Goal: Task Accomplishment & Management: Use online tool/utility

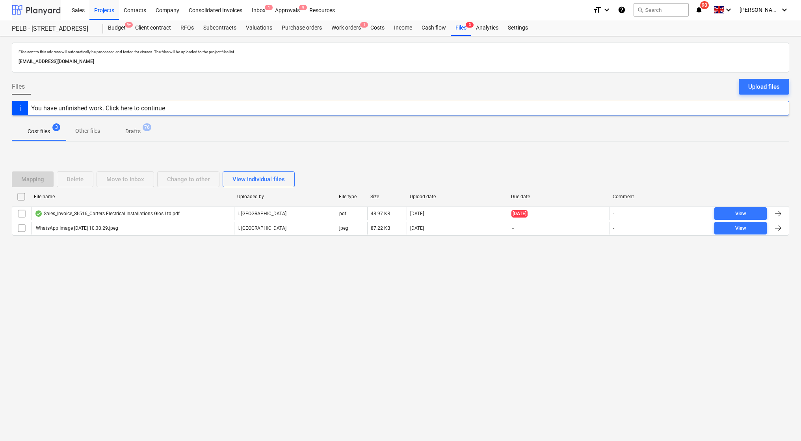
click at [47, 11] on div at bounding box center [36, 10] width 49 height 20
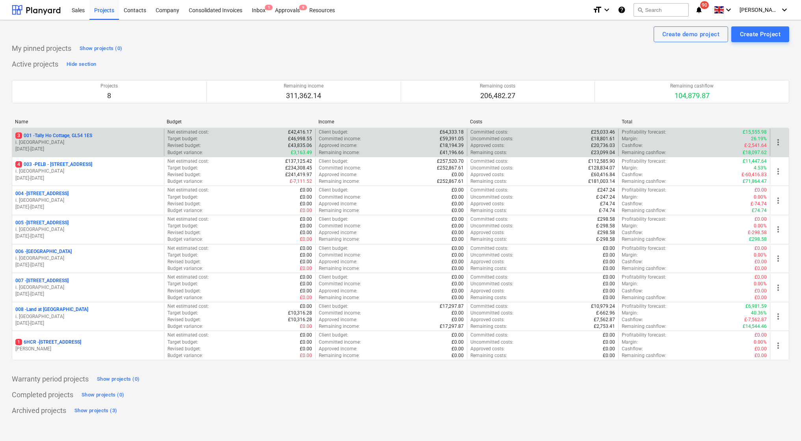
click at [62, 134] on p "3 001 - Tally Ho Cottage, GL54 1ES" at bounding box center [53, 135] width 77 height 7
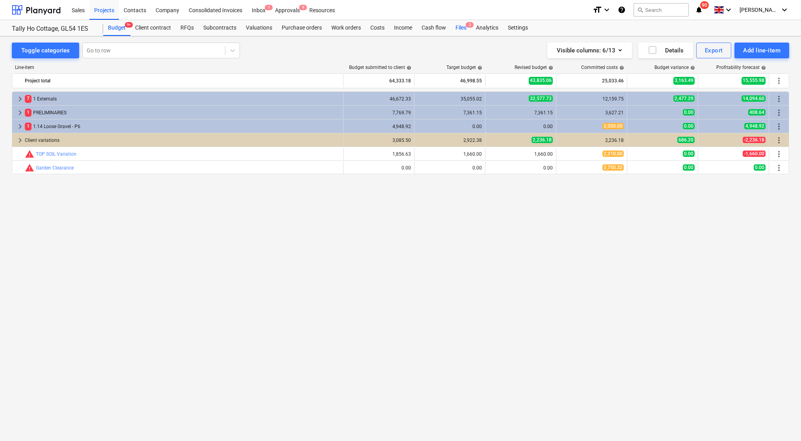
click at [460, 25] on div "Files 3" at bounding box center [461, 28] width 20 height 16
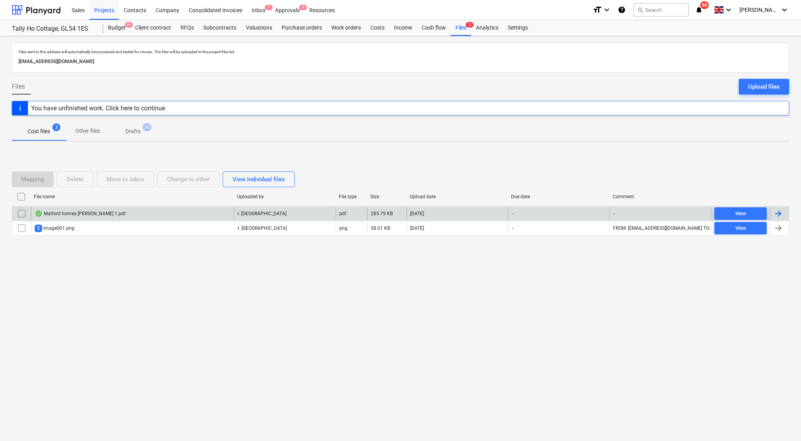
click at [98, 214] on div "Matford homes [PERSON_NAME] 1.pdf" at bounding box center [80, 213] width 91 height 6
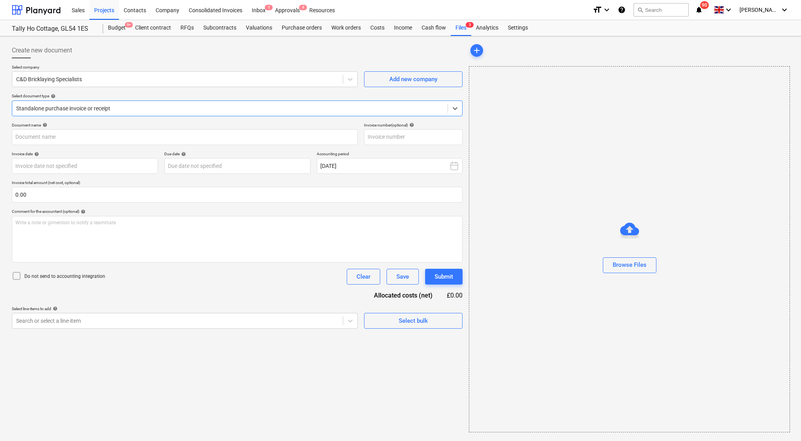
type input "01285"
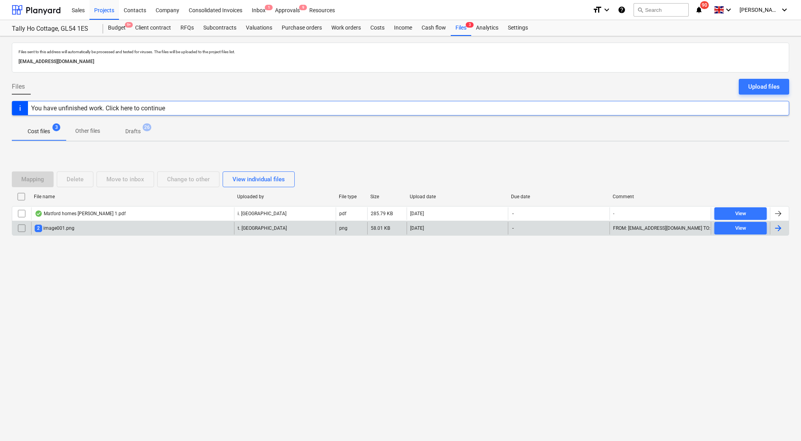
click at [59, 229] on div "2 image001.png" at bounding box center [55, 228] width 40 height 7
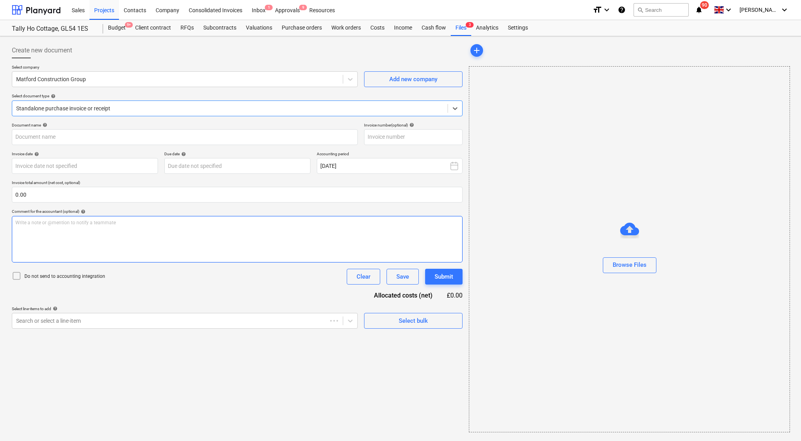
type input "INV620546"
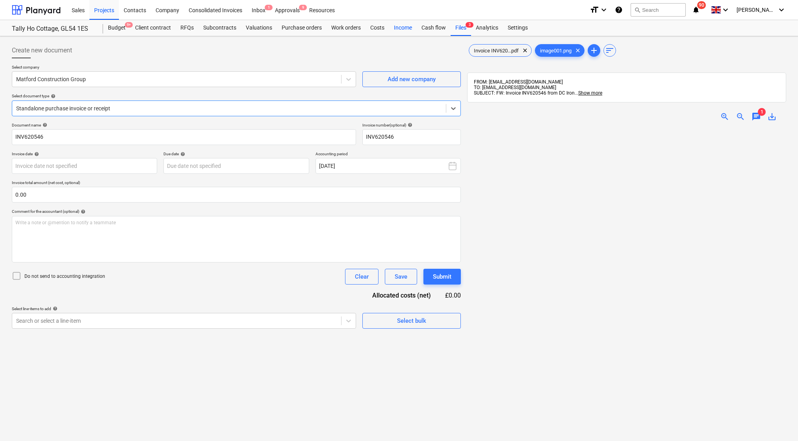
click at [396, 26] on div "Income" at bounding box center [403, 28] width 28 height 16
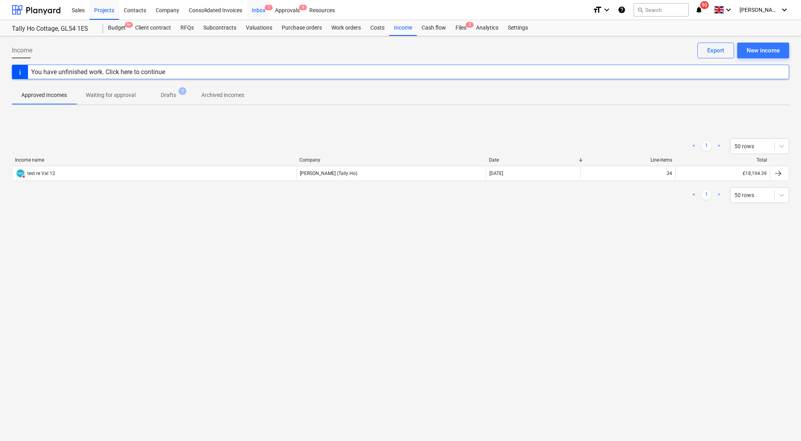
drag, startPoint x: 274, startPoint y: 11, endPoint x: 266, endPoint y: 9, distance: 8.5
click at [269, 10] on div "Sales Projects Contacts Company Consolidated Invoices Inbox 1 Approvals 9 Resou…" at bounding box center [326, 10] width 519 height 20
click at [260, 9] on div "Inbox 1" at bounding box center [258, 10] width 23 height 20
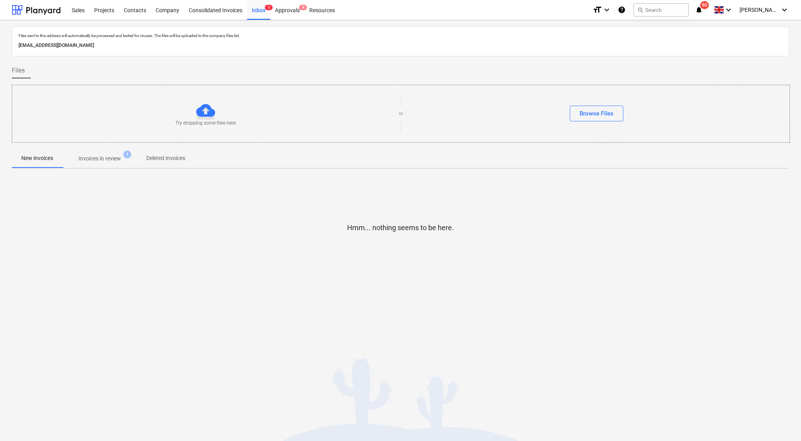
click at [109, 156] on p "Invoices in review" at bounding box center [99, 158] width 43 height 8
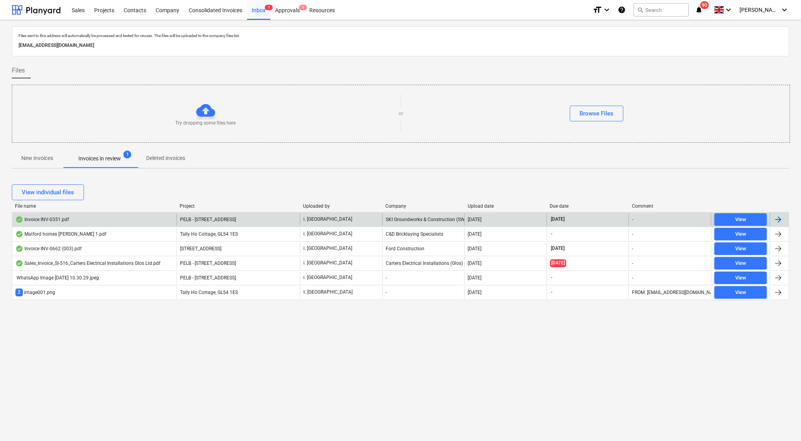
click at [53, 219] on div "Invoice INV-0351.pdf" at bounding box center [42, 219] width 54 height 6
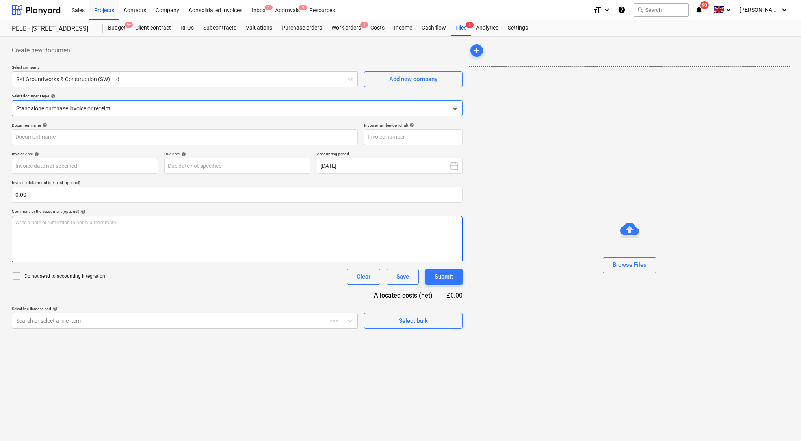
type input "INV-0351"
type input "[DATE]"
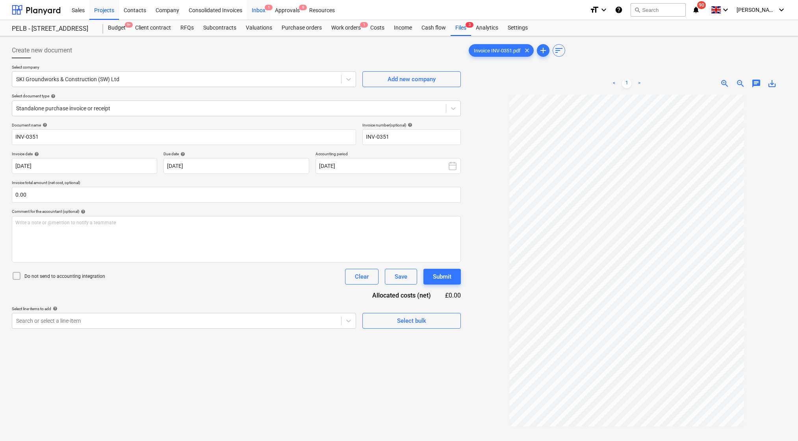
click at [256, 15] on div "Inbox 1" at bounding box center [258, 10] width 23 height 20
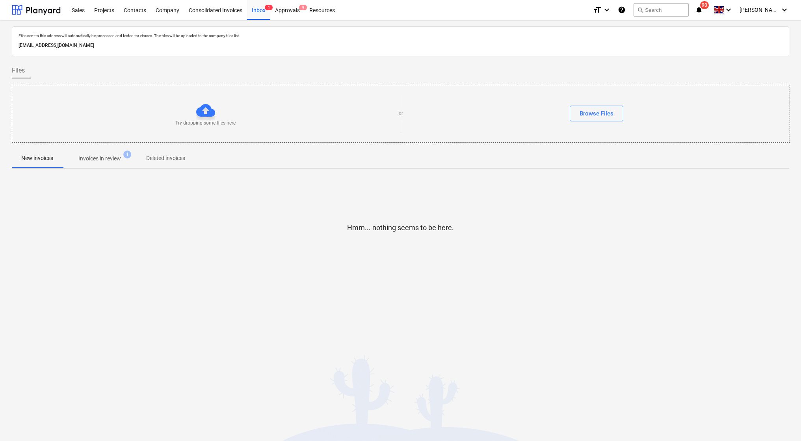
click at [95, 159] on p "Invoices in review" at bounding box center [99, 158] width 43 height 8
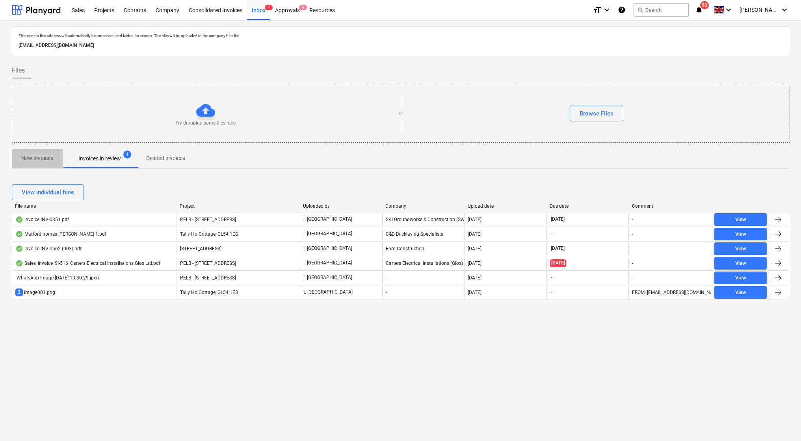
click at [54, 156] on span "New invoices" at bounding box center [37, 158] width 51 height 13
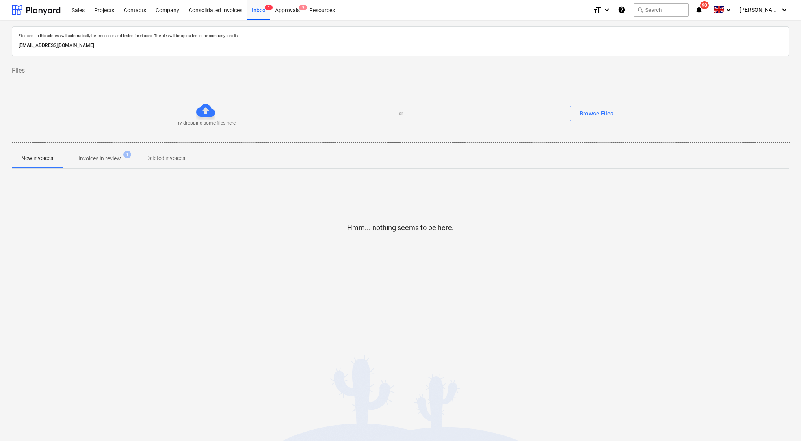
click at [98, 156] on p "Invoices in review" at bounding box center [99, 158] width 43 height 8
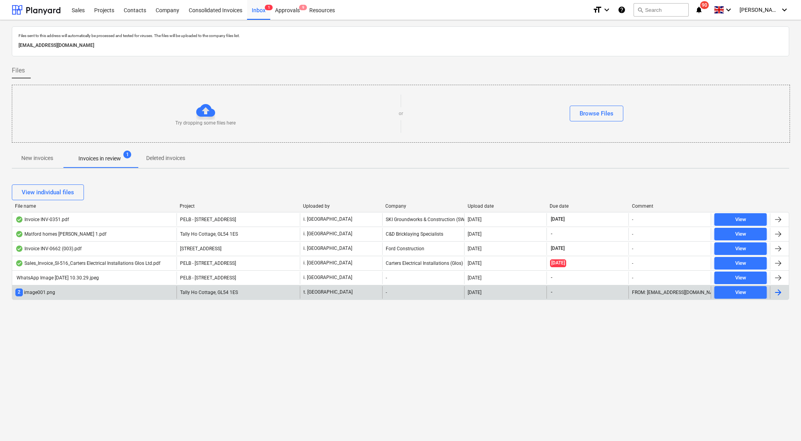
click at [110, 291] on div "2 image001.png" at bounding box center [94, 292] width 164 height 13
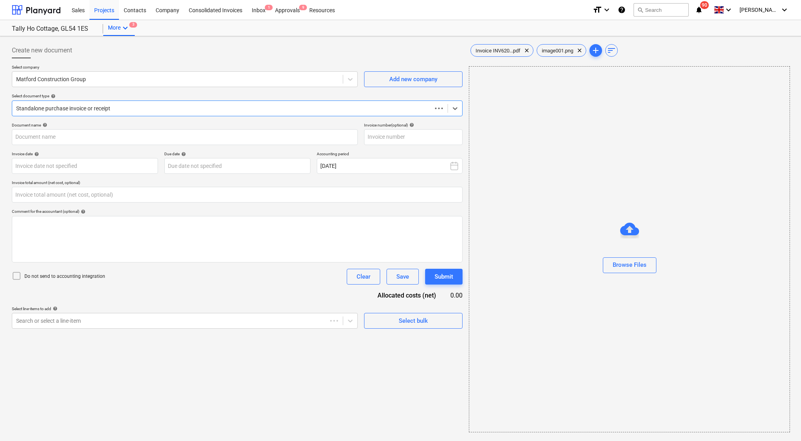
type input "INV620546"
type input "0.00"
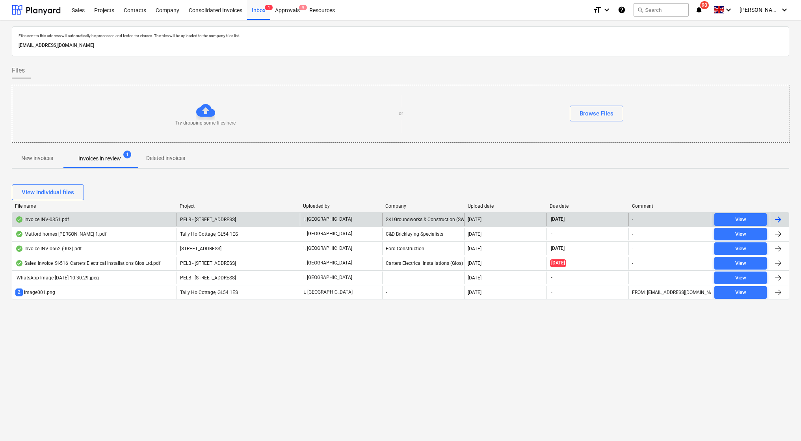
click at [43, 218] on div "Invoice INV-0351.pdf" at bounding box center [42, 219] width 54 height 6
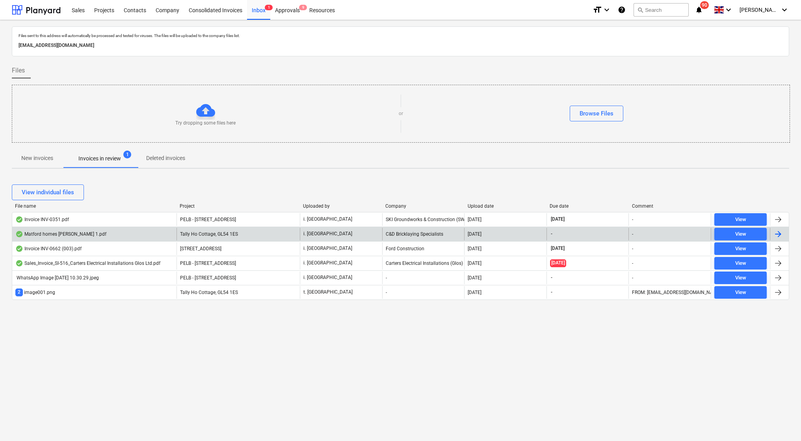
click at [82, 230] on div "Matford homes [PERSON_NAME] 1.pdf" at bounding box center [94, 234] width 164 height 13
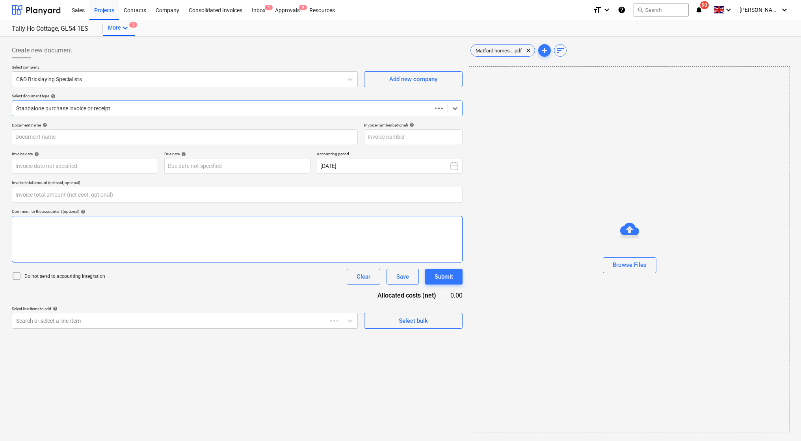
type input "01285"
type input "0.00"
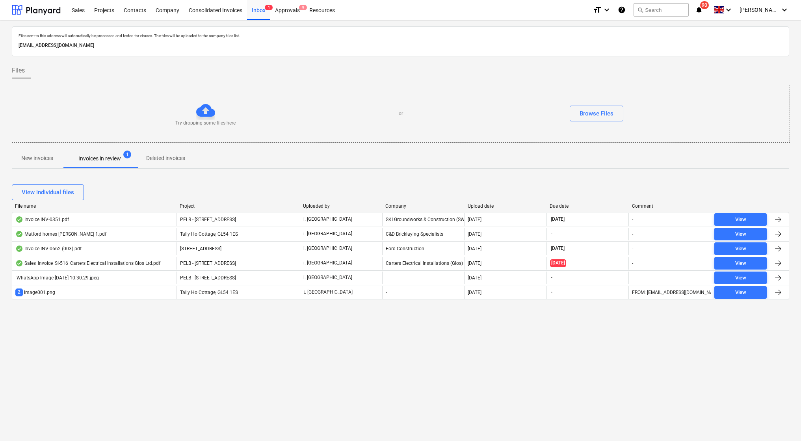
click at [124, 247] on div "Invoice INV-0662 (003).pdf" at bounding box center [94, 248] width 164 height 13
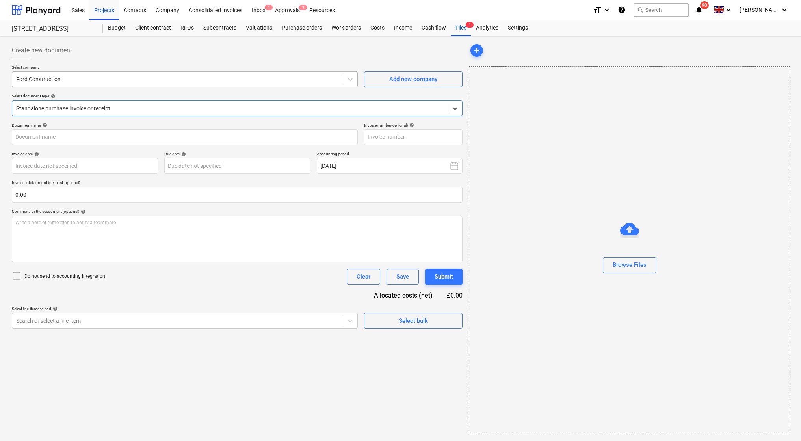
type input "INV-0662"
type input "[DATE]"
click at [103, 82] on div at bounding box center [176, 79] width 321 height 8
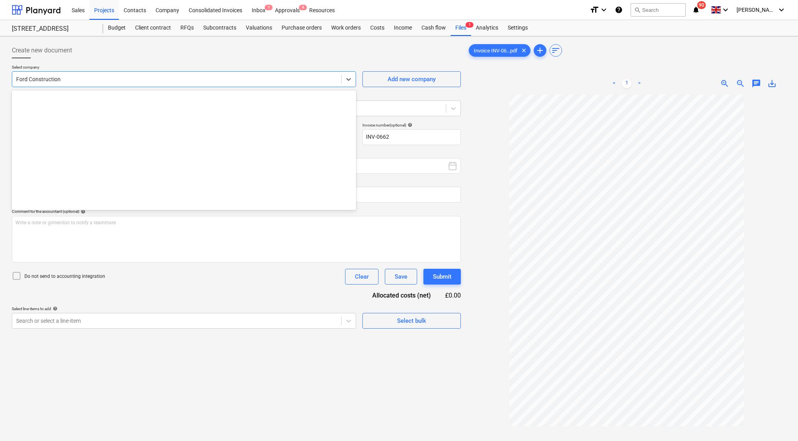
scroll to position [3930, 0]
type input "mat"
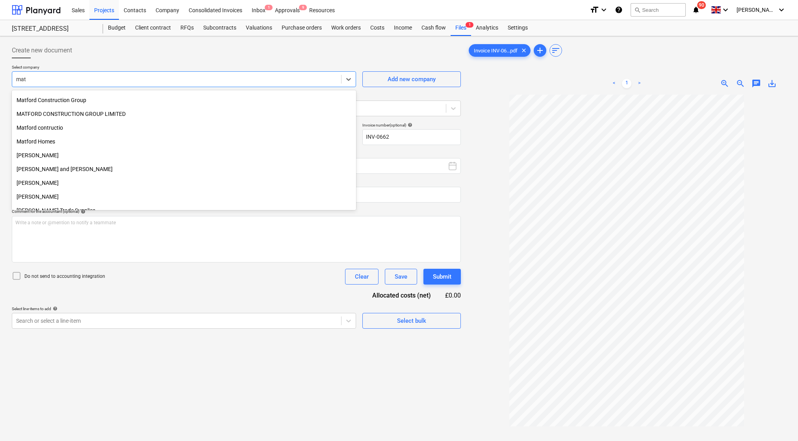
scroll to position [66, 0]
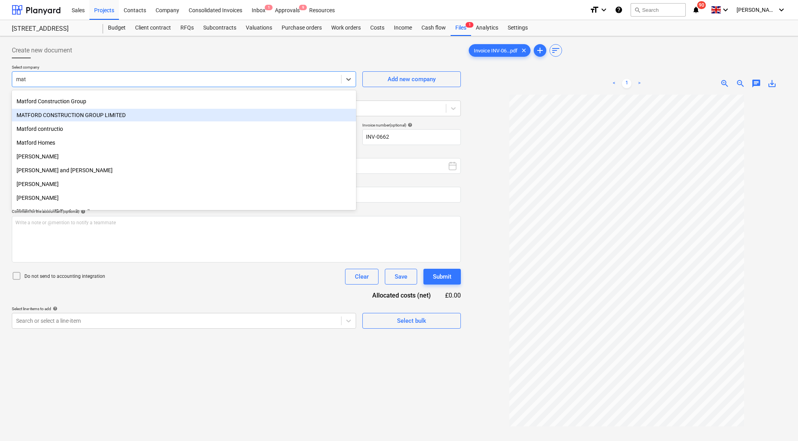
click at [81, 117] on div "MATFORD CONSTRUCTION GROUP LIMITED" at bounding box center [184, 115] width 344 height 13
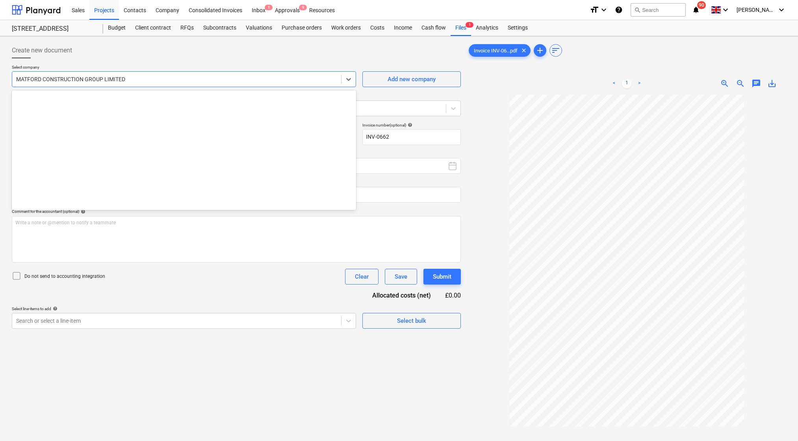
click at [128, 82] on div at bounding box center [176, 79] width 321 height 8
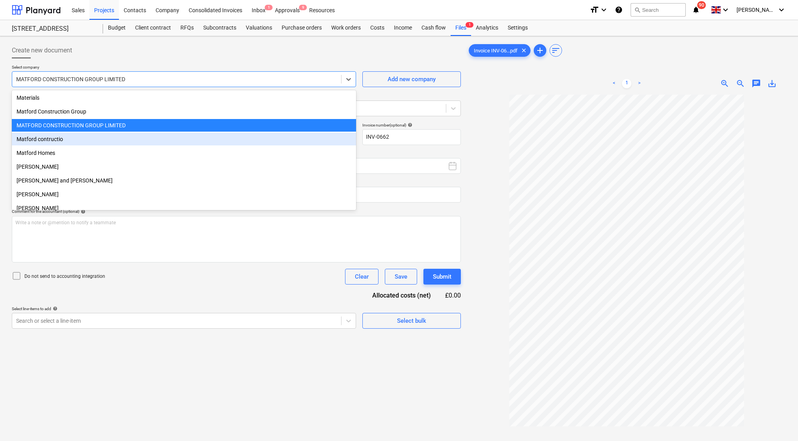
scroll to position [6134, 0]
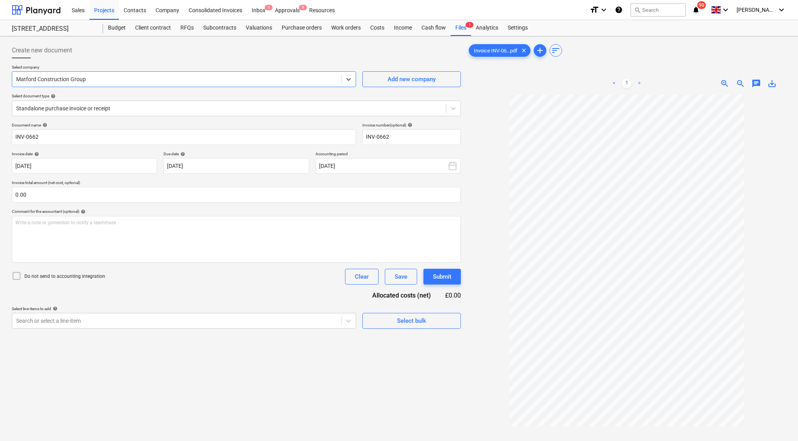
click at [132, 81] on div at bounding box center [176, 79] width 321 height 8
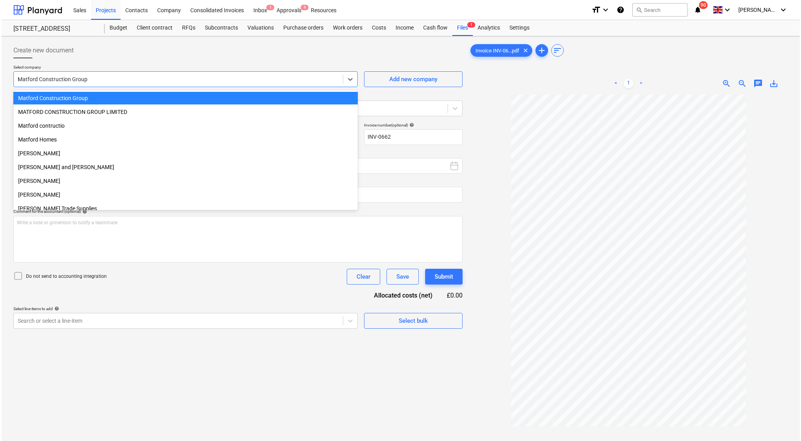
scroll to position [3784, 0]
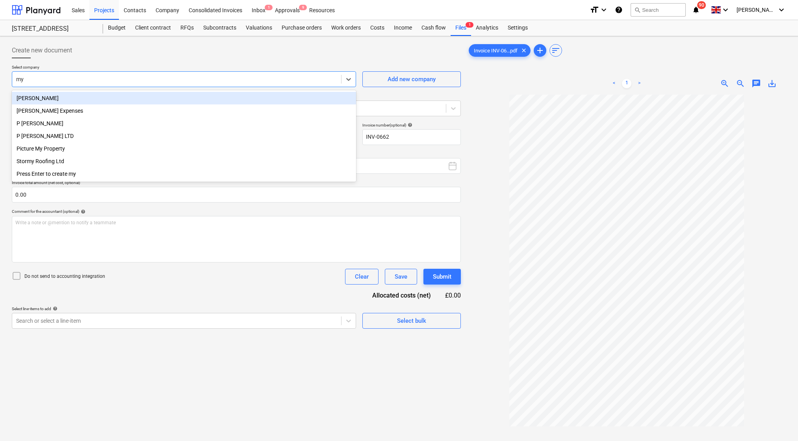
type input "mya"
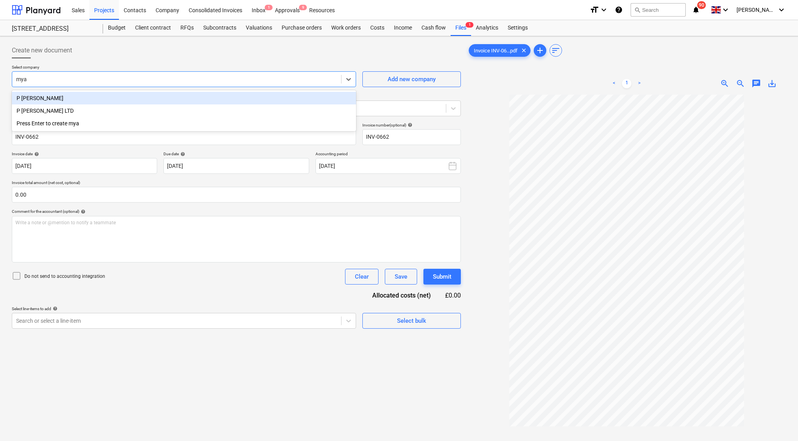
click at [33, 100] on div "P [PERSON_NAME]" at bounding box center [184, 98] width 344 height 13
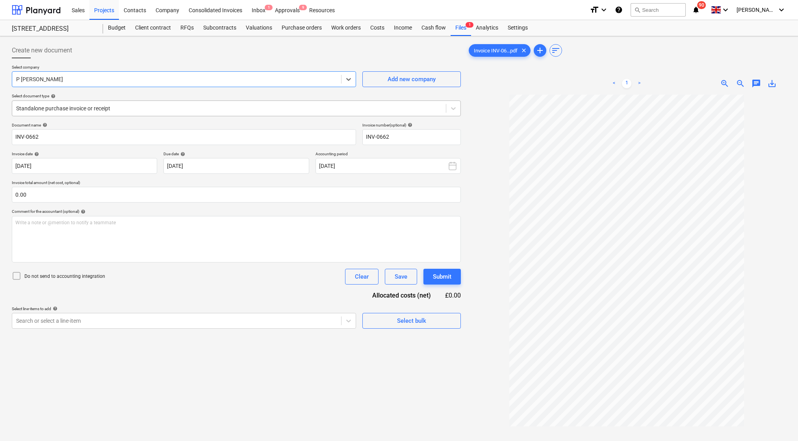
click at [102, 110] on div "Standalone purchase invoice or receipt" at bounding box center [229, 108] width 426 height 6
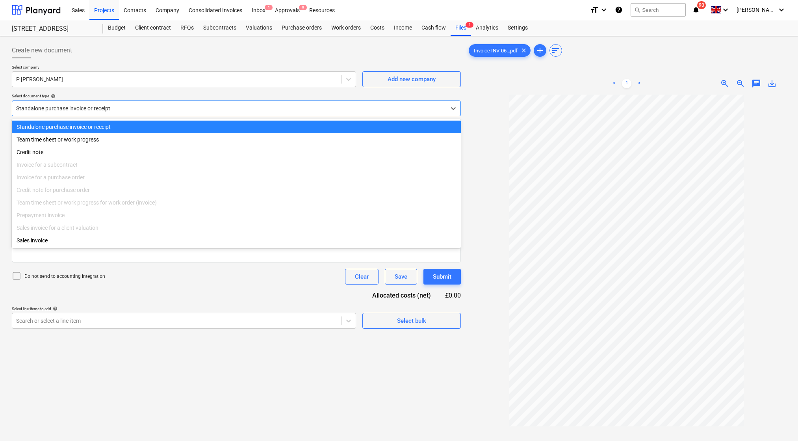
click at [96, 124] on div "Standalone purchase invoice or receipt" at bounding box center [236, 127] width 449 height 13
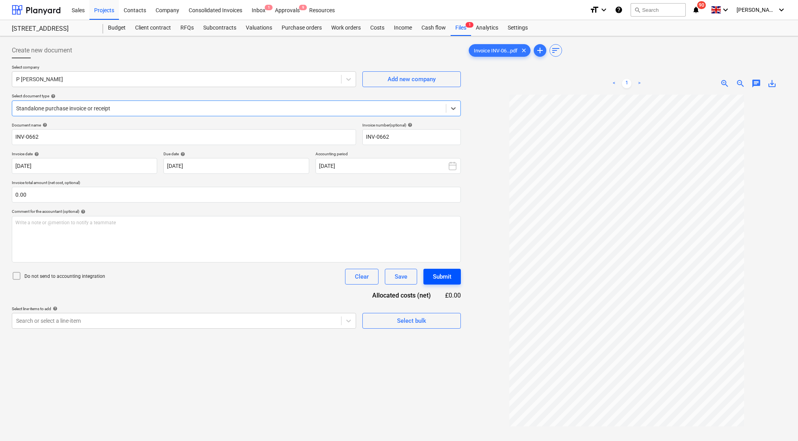
click at [429, 283] on button "Submit" at bounding box center [442, 277] width 37 height 16
click at [285, 323] on div at bounding box center [176, 321] width 321 height 8
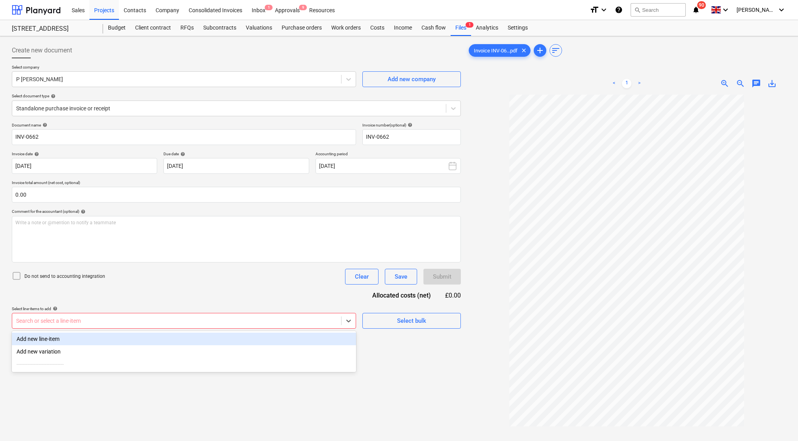
click at [276, 289] on div "Document name help INV-0662 Invoice number (optional) help INV-0662 Invoice dat…" at bounding box center [236, 226] width 449 height 206
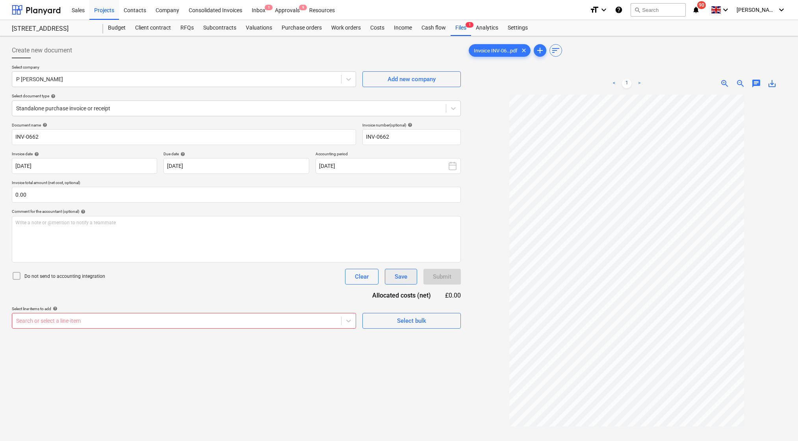
click at [401, 279] on div "Save" at bounding box center [401, 276] width 13 height 10
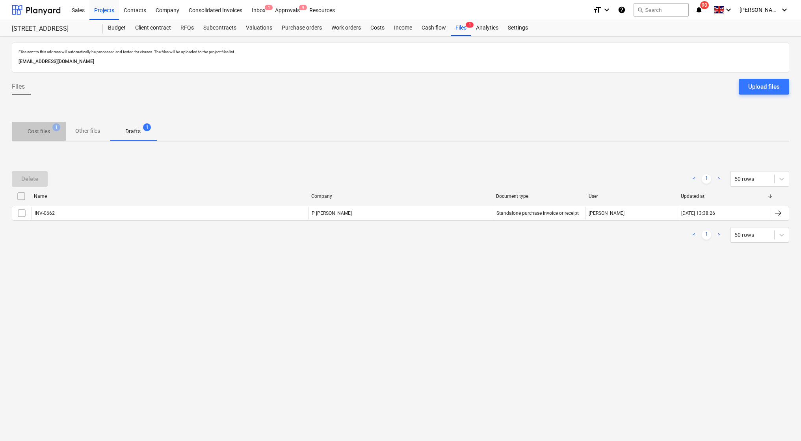
click at [37, 128] on p "Cost files" at bounding box center [39, 131] width 22 height 8
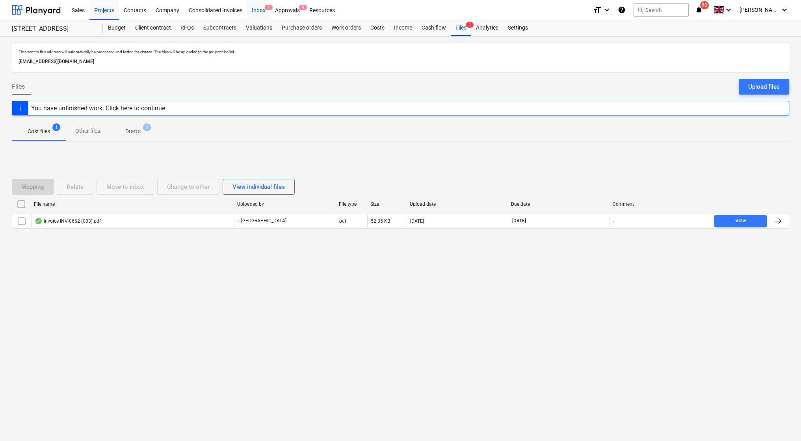
click at [261, 11] on div "Inbox 1" at bounding box center [258, 10] width 23 height 20
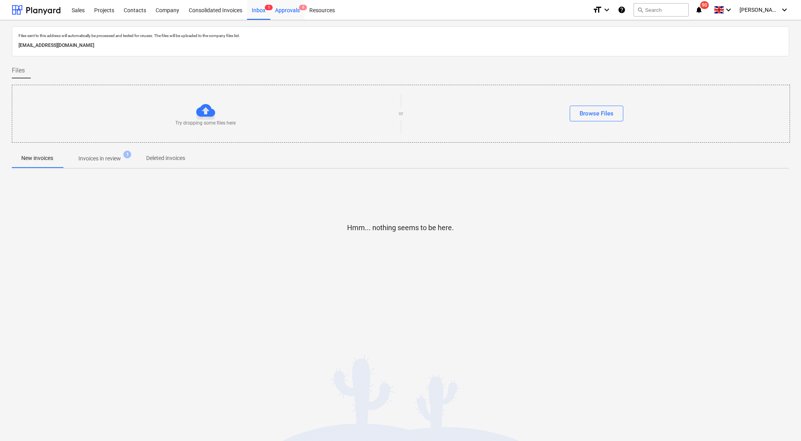
drag, startPoint x: 278, startPoint y: 4, endPoint x: 282, endPoint y: 7, distance: 4.8
click at [279, 5] on div "Approvals 9" at bounding box center [287, 10] width 34 height 20
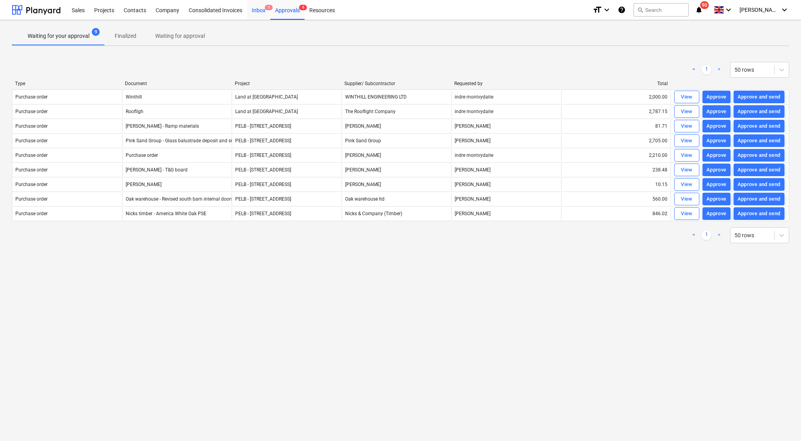
click at [256, 6] on div "Inbox 1" at bounding box center [258, 10] width 23 height 20
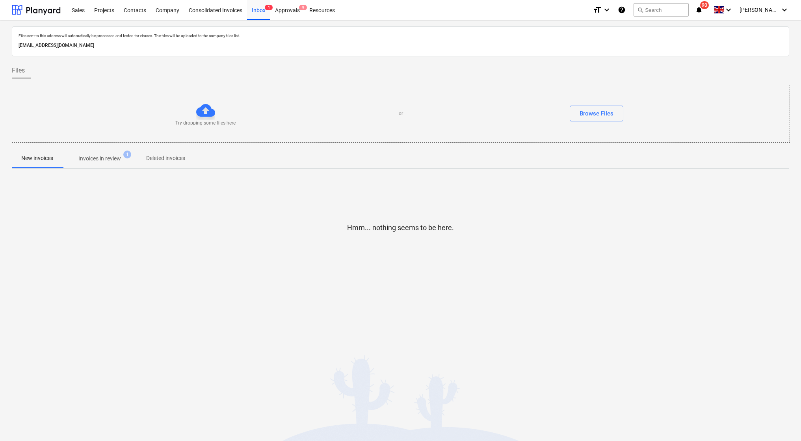
click at [118, 152] on span "Invoices in review 1" at bounding box center [100, 158] width 74 height 14
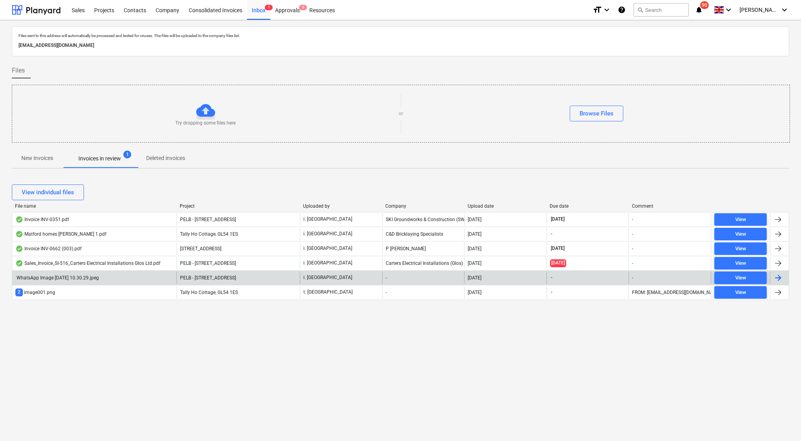
click at [119, 280] on div "WhatsApp Image [DATE] 10.30.29.jpeg" at bounding box center [94, 277] width 164 height 13
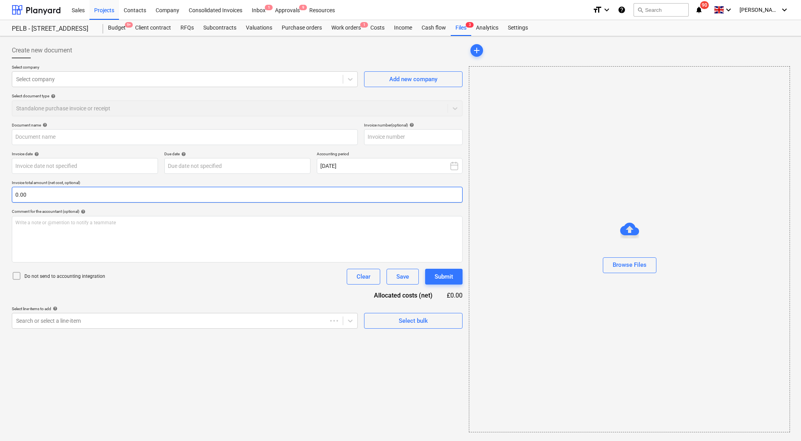
type input "WhatsApp Image [DATE] 10.30.29.jpeg"
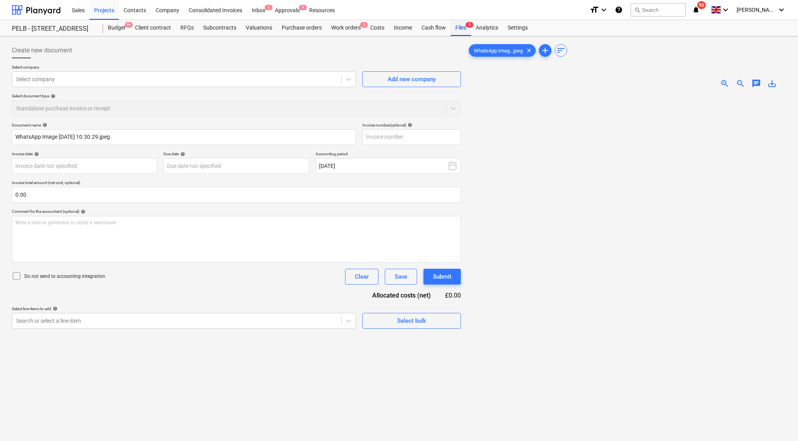
click at [463, 30] on div "Files 3" at bounding box center [461, 28] width 20 height 16
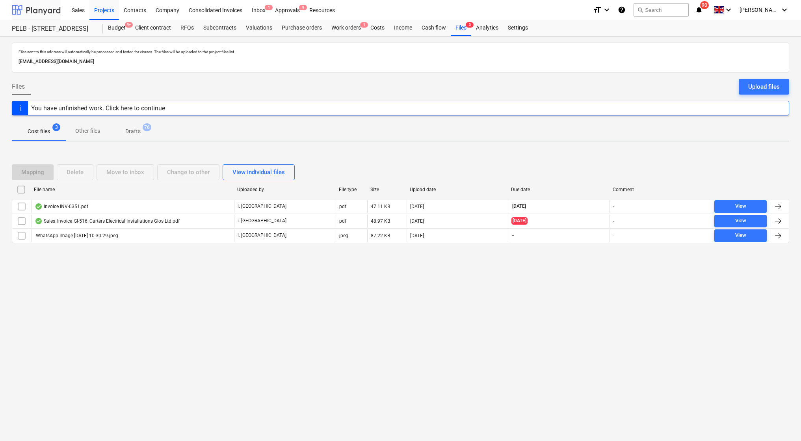
click at [37, 13] on div at bounding box center [36, 10] width 49 height 20
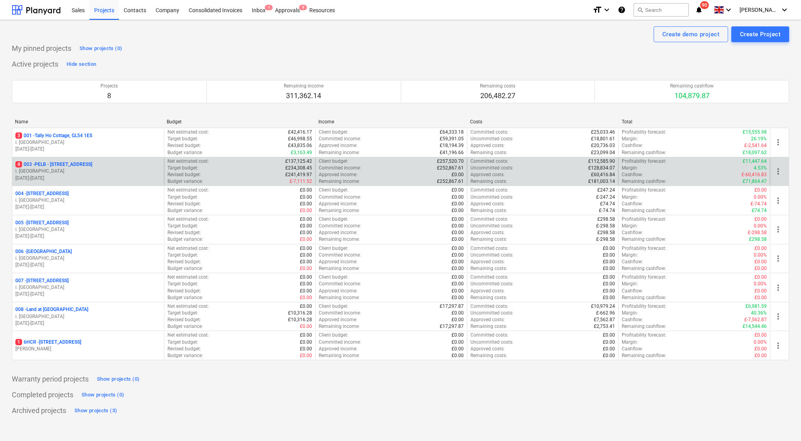
click at [109, 171] on p "i. [GEOGRAPHIC_DATA]" at bounding box center [87, 171] width 145 height 7
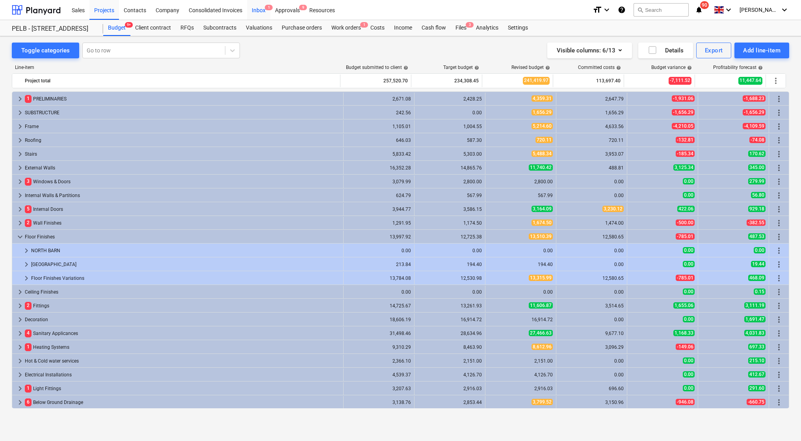
click at [260, 9] on div "Inbox 1" at bounding box center [258, 10] width 23 height 20
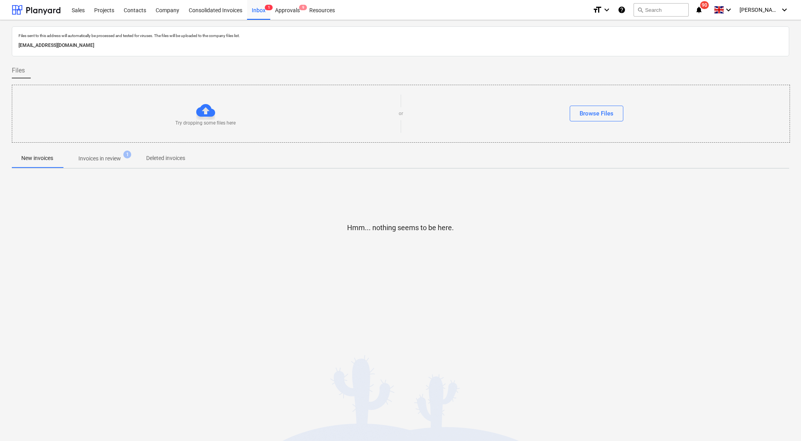
click at [112, 155] on p "Invoices in review" at bounding box center [99, 158] width 43 height 8
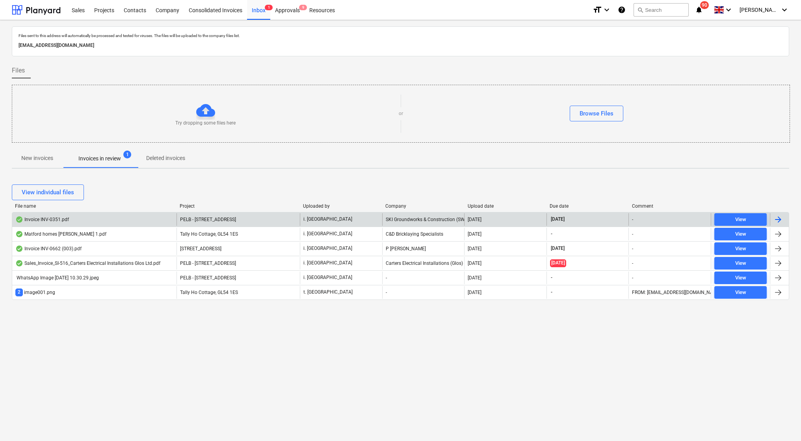
click at [46, 216] on div "Invoice INV-0351.pdf" at bounding box center [42, 219] width 54 height 6
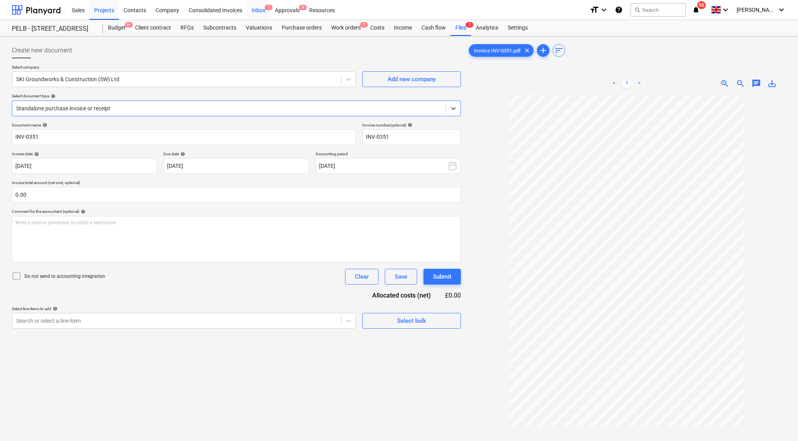
click at [253, 8] on div "Inbox 1" at bounding box center [258, 10] width 23 height 20
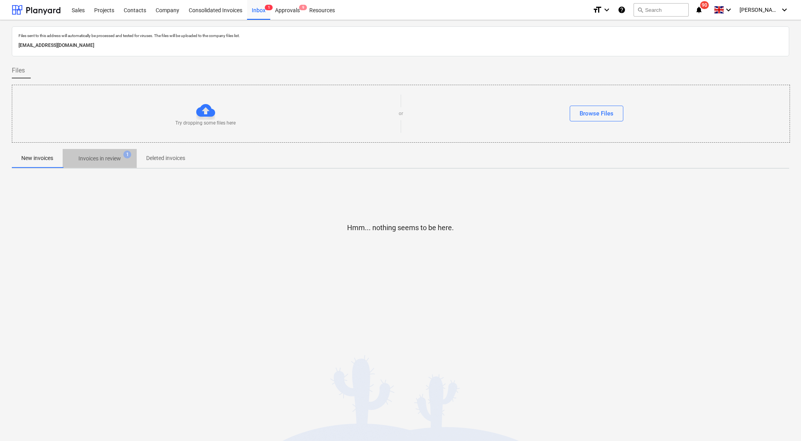
click at [106, 162] on span "Invoices in review 1" at bounding box center [100, 158] width 74 height 14
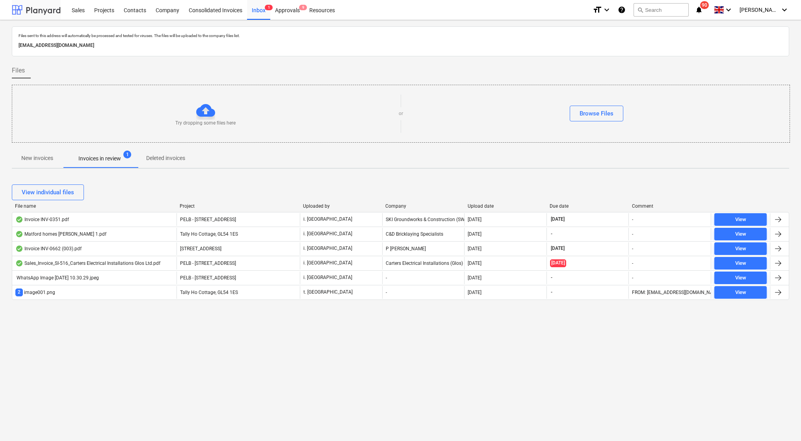
click at [47, 9] on div at bounding box center [36, 10] width 49 height 20
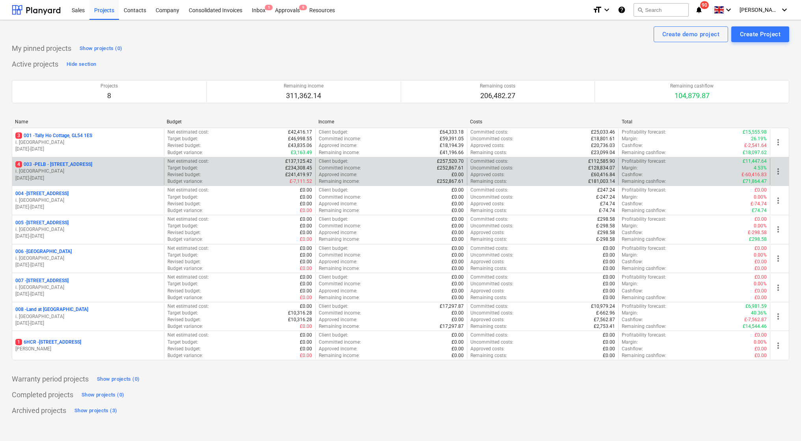
click at [89, 166] on p "4 003 - PELB - [GEOGRAPHIC_DATA], [GEOGRAPHIC_DATA], GL2 7NE" at bounding box center [53, 164] width 77 height 7
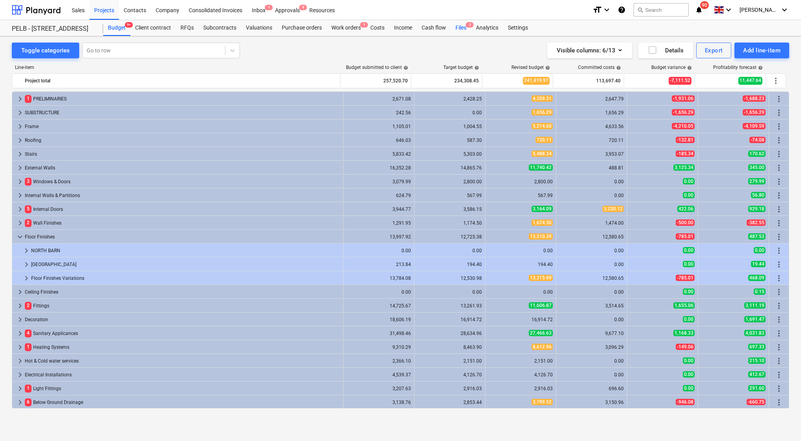
click at [461, 24] on div "Files 3" at bounding box center [461, 28] width 20 height 16
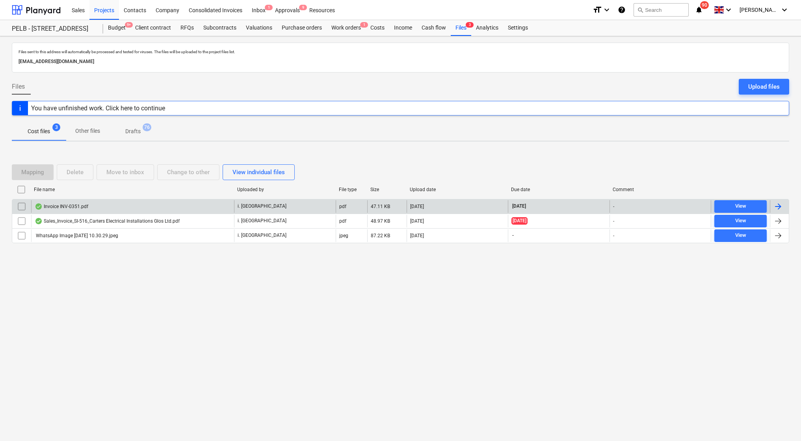
click at [91, 206] on div "Invoice INV-0351.pdf" at bounding box center [132, 206] width 203 height 13
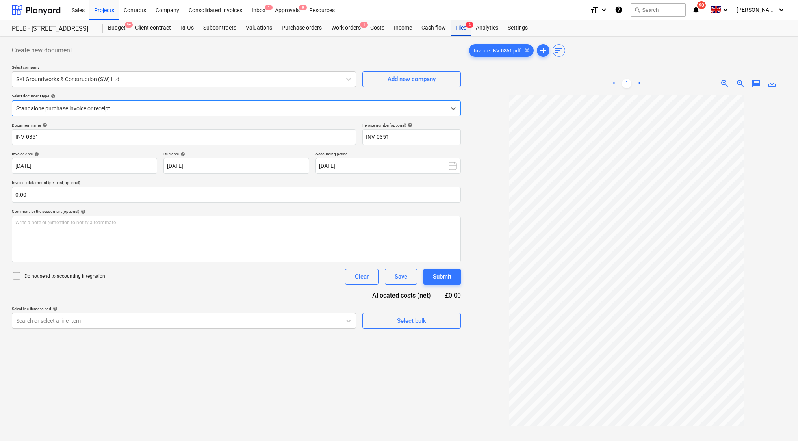
click at [461, 29] on div "Files 3" at bounding box center [461, 28] width 20 height 16
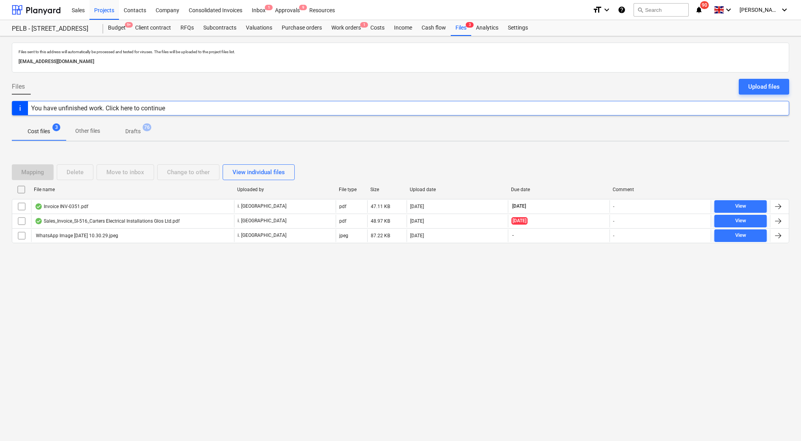
click at [147, 130] on span "76" at bounding box center [147, 127] width 9 height 8
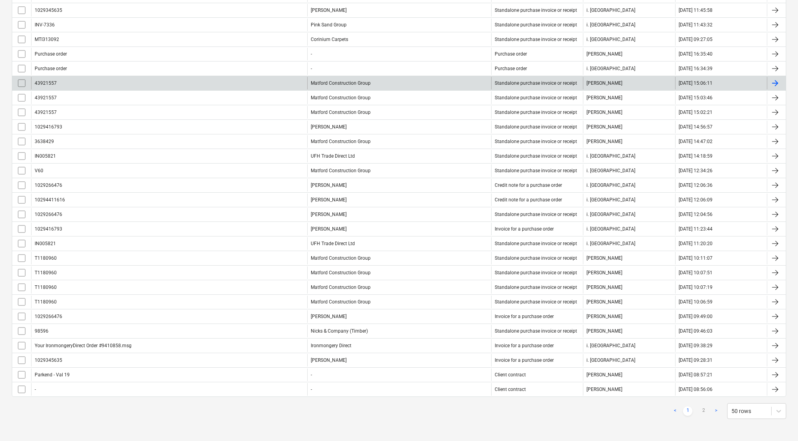
scroll to position [524, 0]
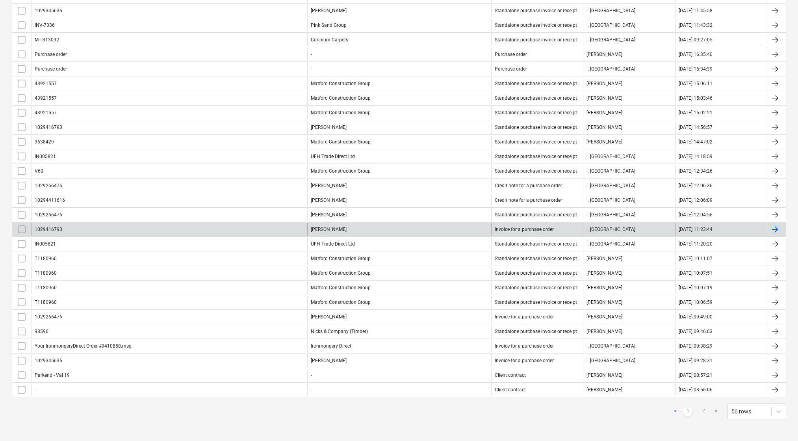
click at [368, 230] on div "[PERSON_NAME]" at bounding box center [399, 229] width 184 height 13
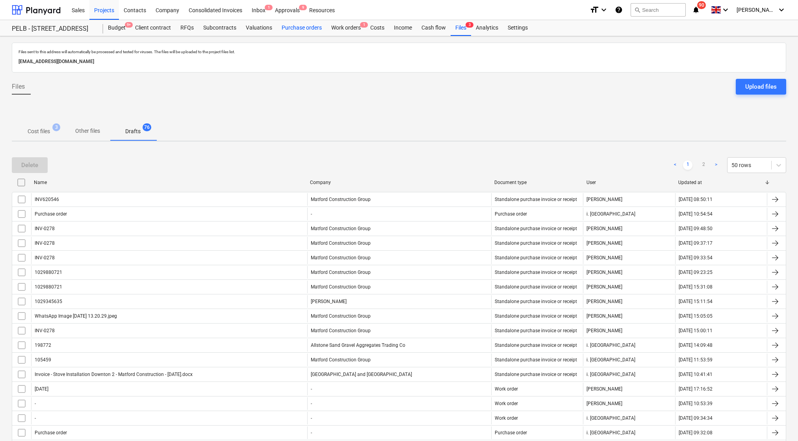
click at [305, 27] on div "Purchase orders" at bounding box center [302, 28] width 50 height 16
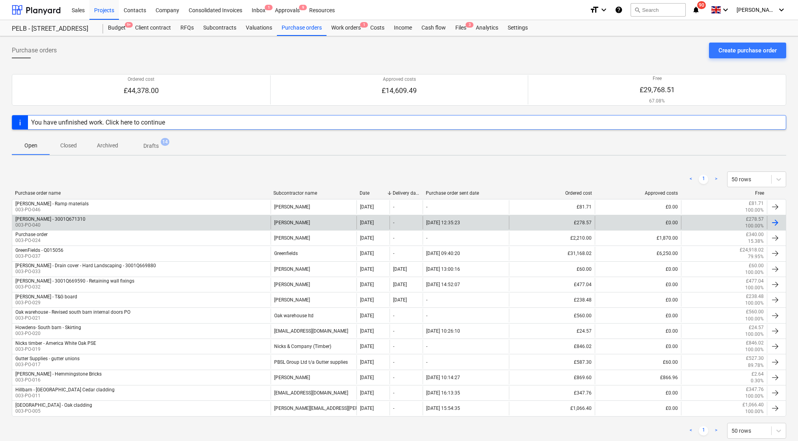
click at [76, 221] on div "[PERSON_NAME] - 3001Q671310 003-PO-040" at bounding box center [141, 222] width 258 height 13
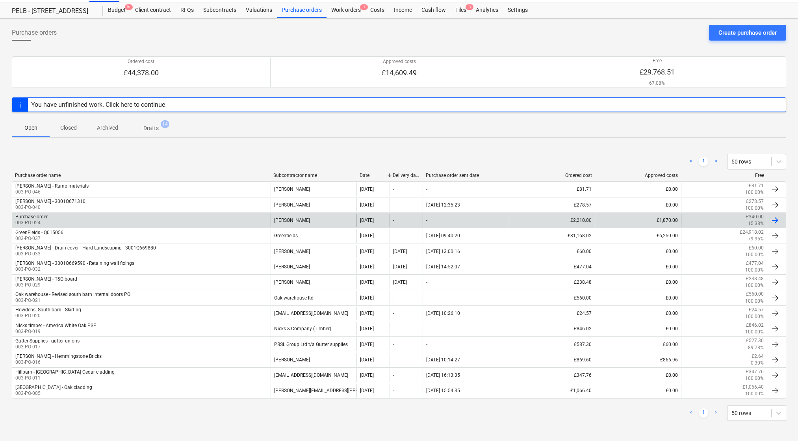
scroll to position [17, 0]
click at [38, 220] on p "003-PO-024" at bounding box center [31, 223] width 32 height 7
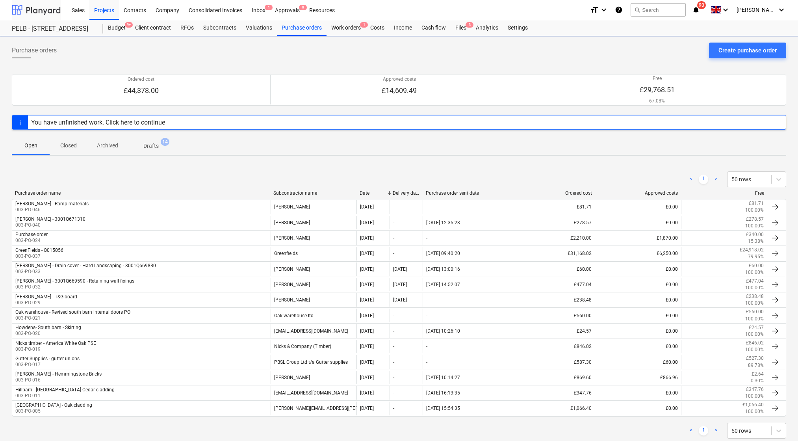
scroll to position [2, 0]
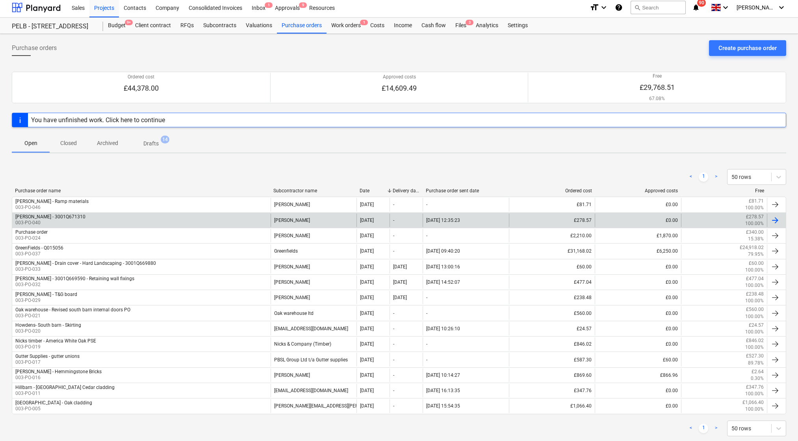
click at [97, 215] on div "[PERSON_NAME] - 3001Q671310 003-PO-040" at bounding box center [141, 220] width 258 height 13
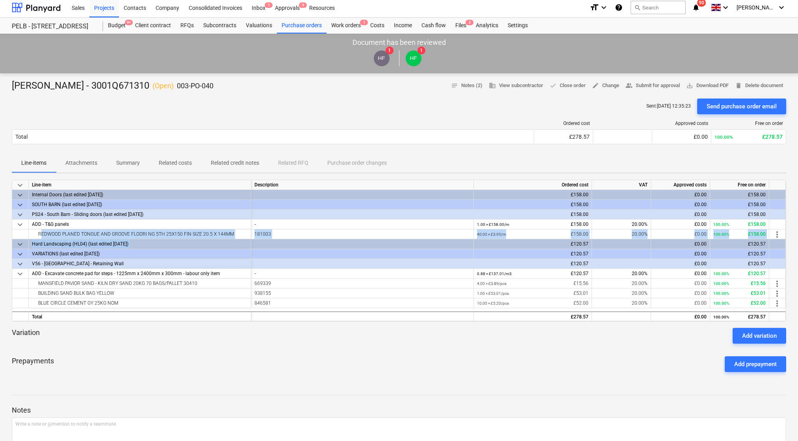
scroll to position [2, 0]
drag, startPoint x: 36, startPoint y: 233, endPoint x: 764, endPoint y: 234, distance: 727.7
click at [0, 0] on div "REDWOOD PLANED TONGUE AND GROOVE FLOORI NG 5TH 25X150 FIN SIZE 20.5 X 144MM 181…" at bounding box center [0, 0] width 0 height 0
copy div "REDWOOD PLANED TONGUE AND GROOVE FLOORI NG 5TH 25X150 FIN SIZE 20.5 X 144MM 181…"
